Goal: Task Accomplishment & Management: Use online tool/utility

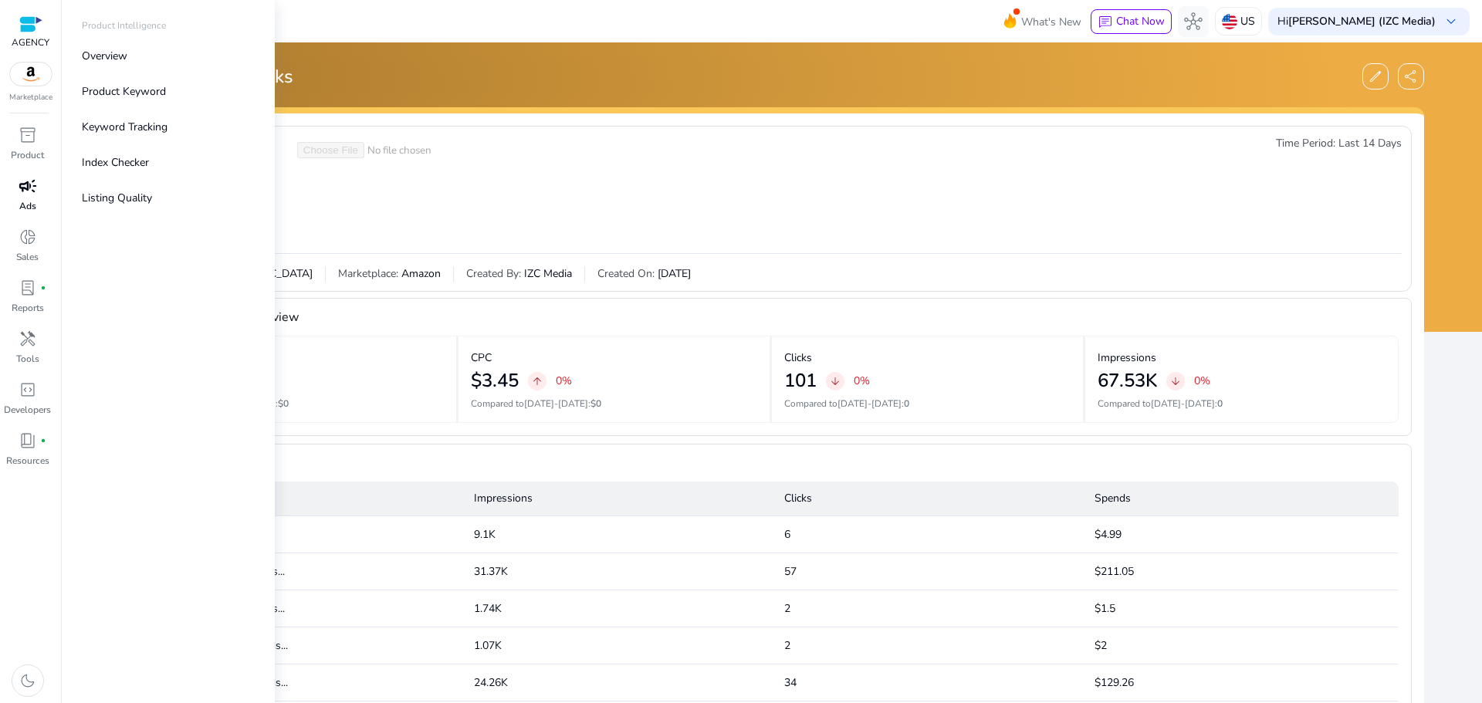
click at [29, 184] on span "campaign" at bounding box center [28, 186] width 19 height 19
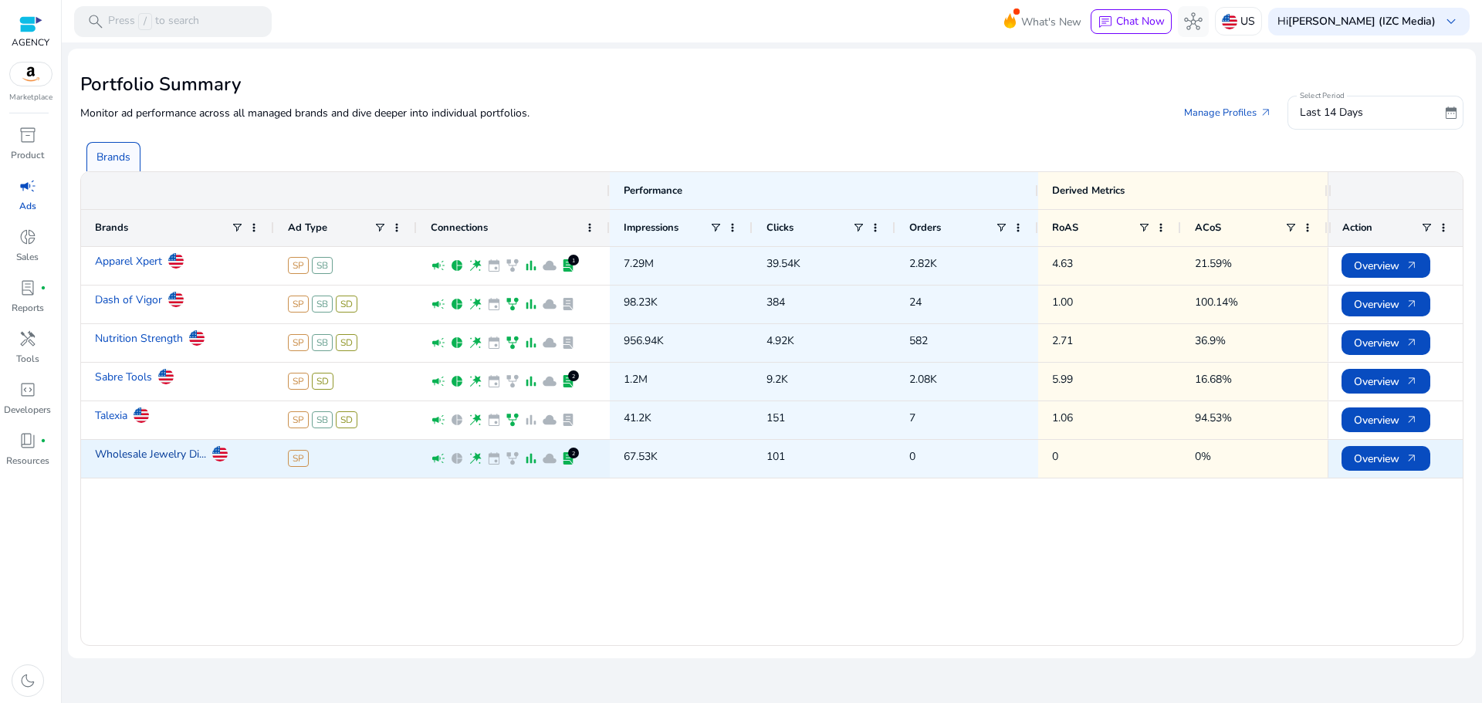
click at [122, 455] on link "Wholesale Jewelry Di..." at bounding box center [150, 454] width 111 height 27
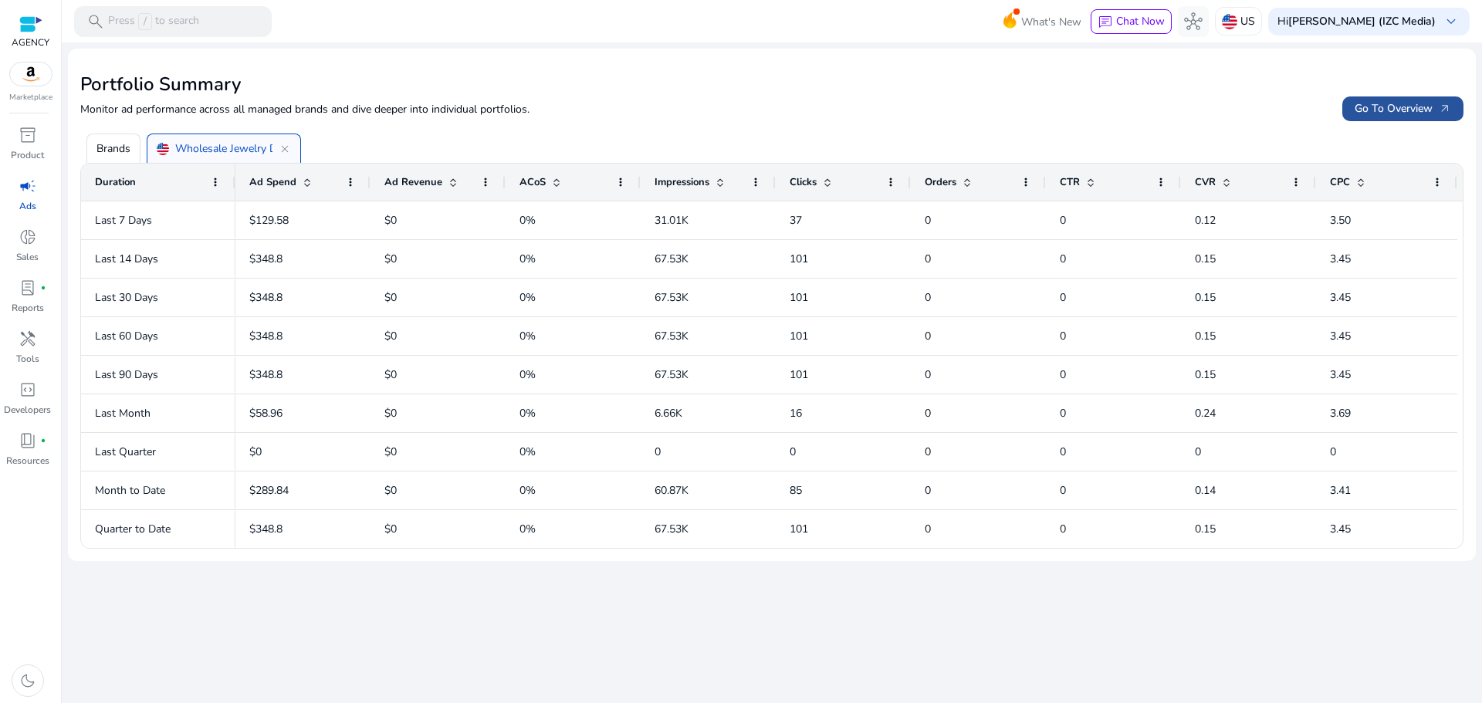
click at [1358, 107] on span "Go To Overview arrow_outward" at bounding box center [1403, 108] width 96 height 16
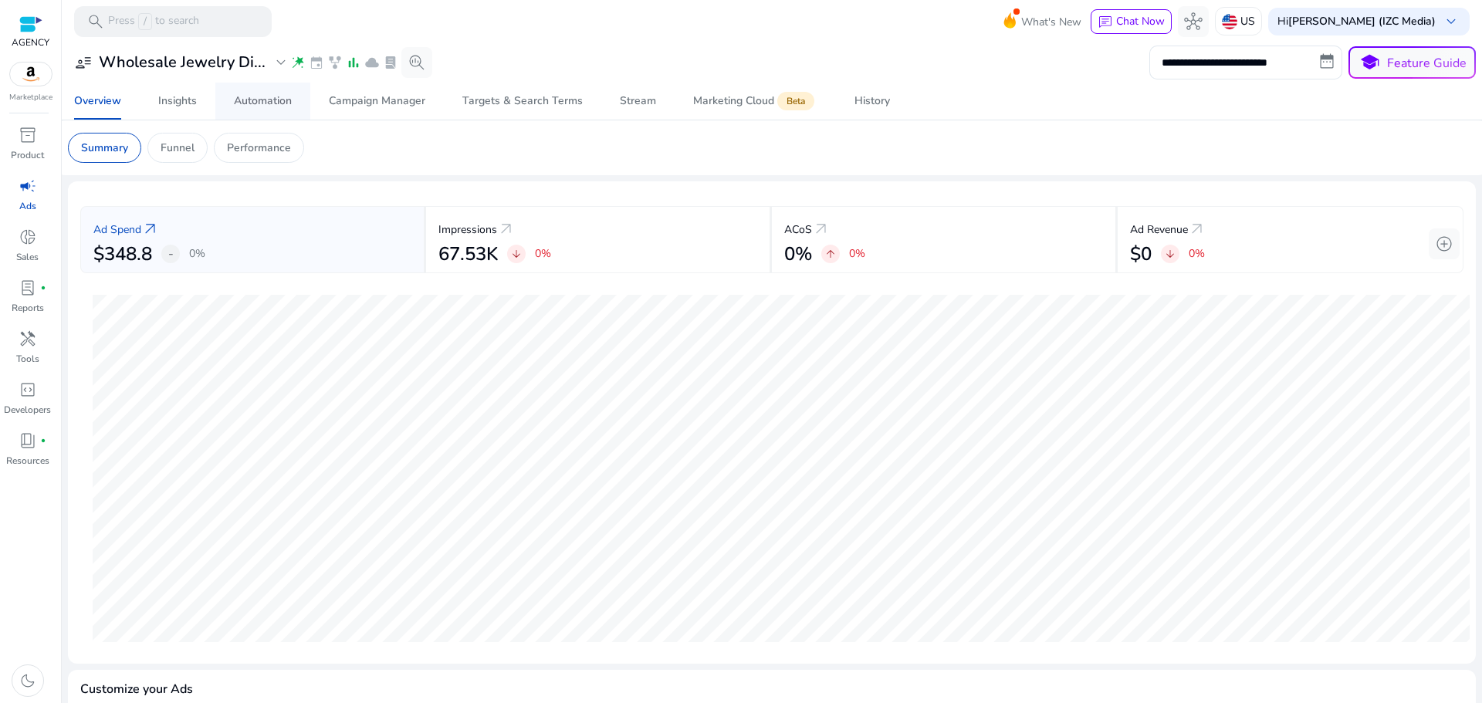
click at [259, 110] on span "Automation" at bounding box center [263, 101] width 58 height 37
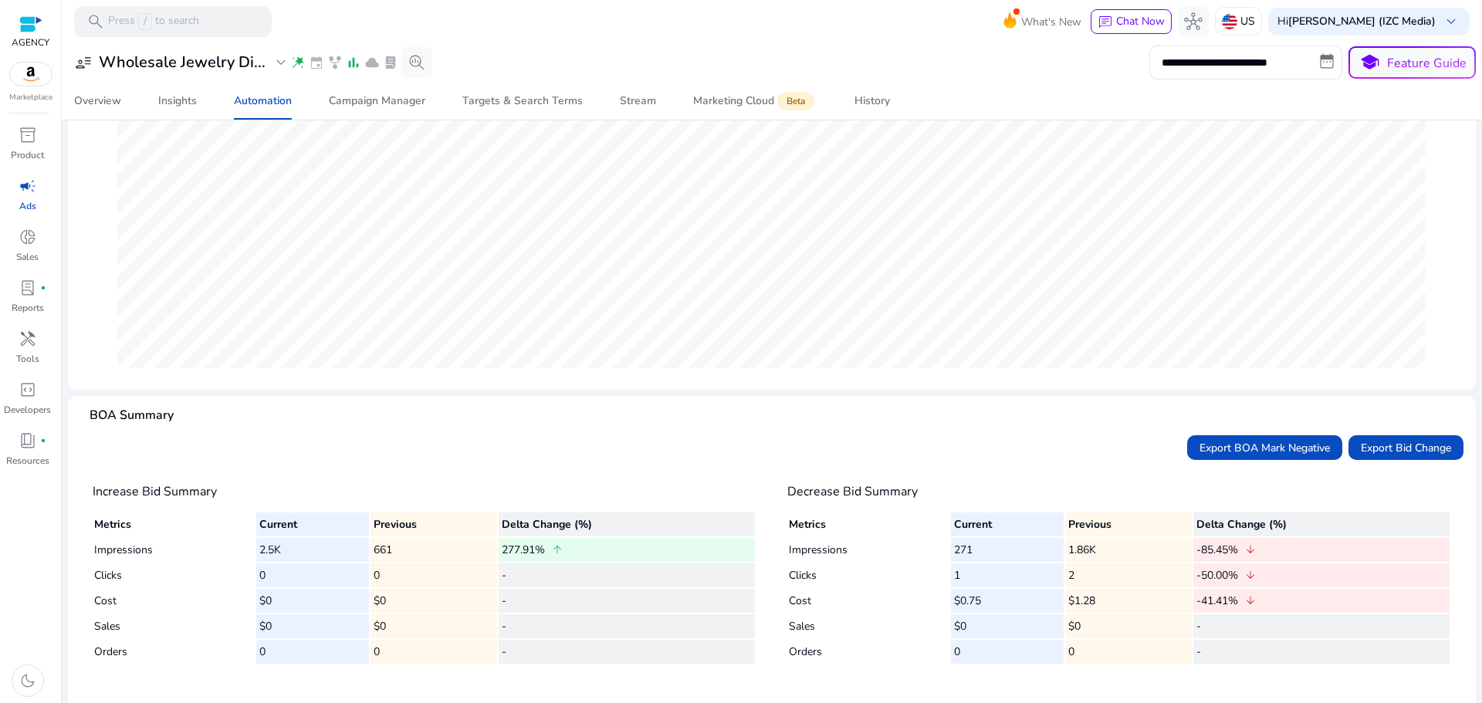
scroll to position [238, 0]
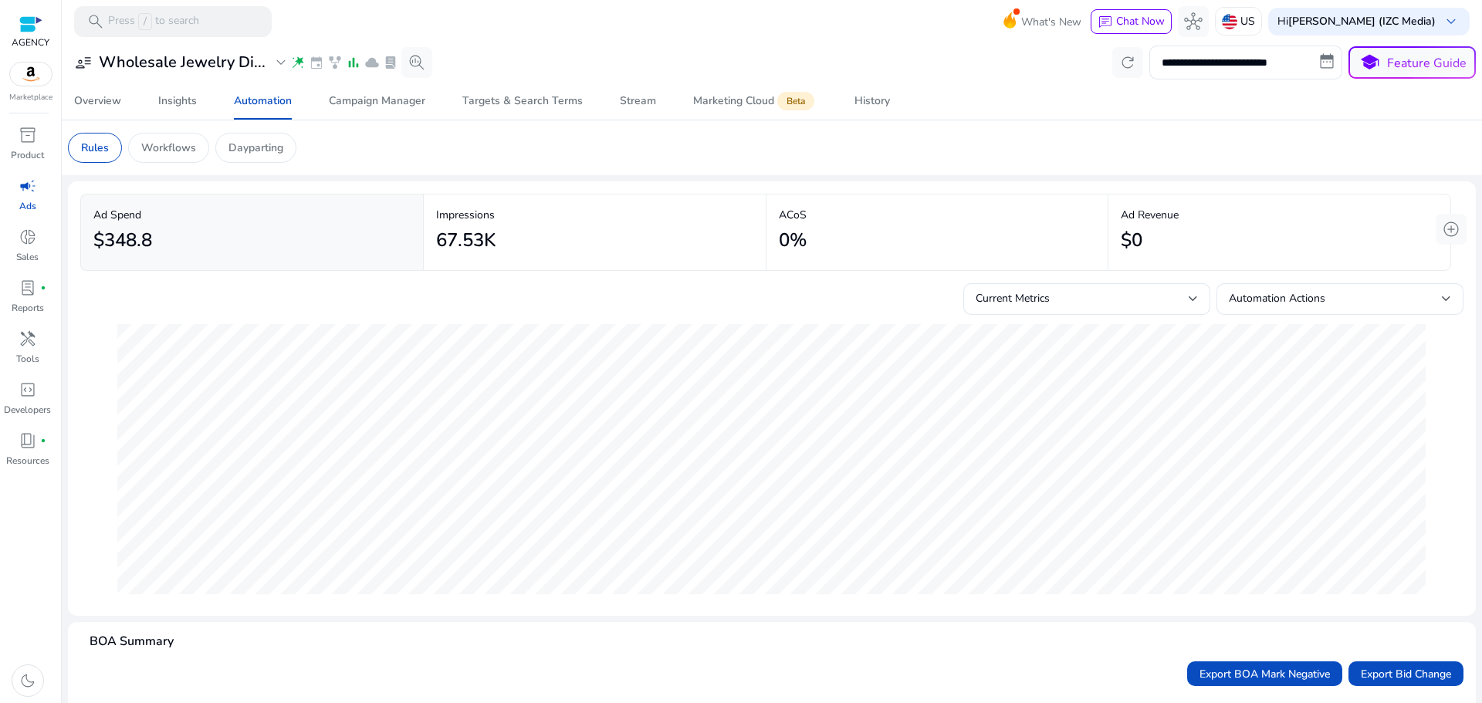
scroll to position [238, 0]
